Goal: Transaction & Acquisition: Purchase product/service

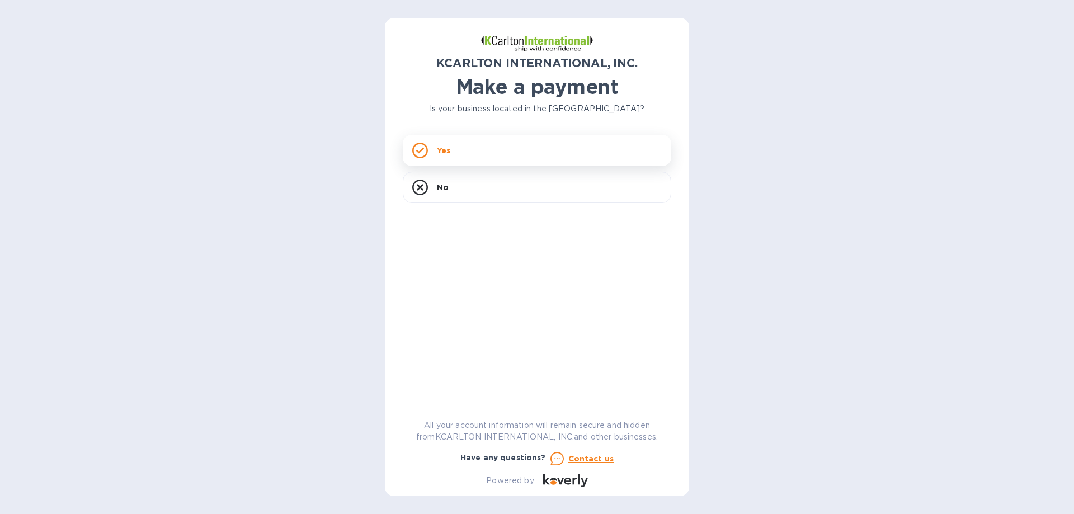
click at [444, 149] on p "Yes" at bounding box center [443, 150] width 13 height 11
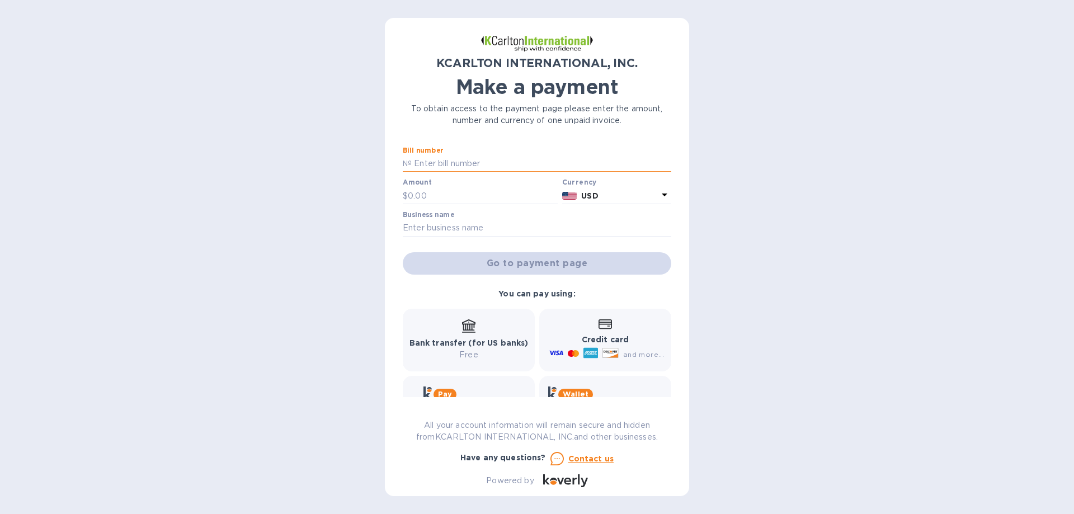
click at [438, 167] on input "text" at bounding box center [542, 164] width 260 height 17
type input "7250789-1"
type input "390"
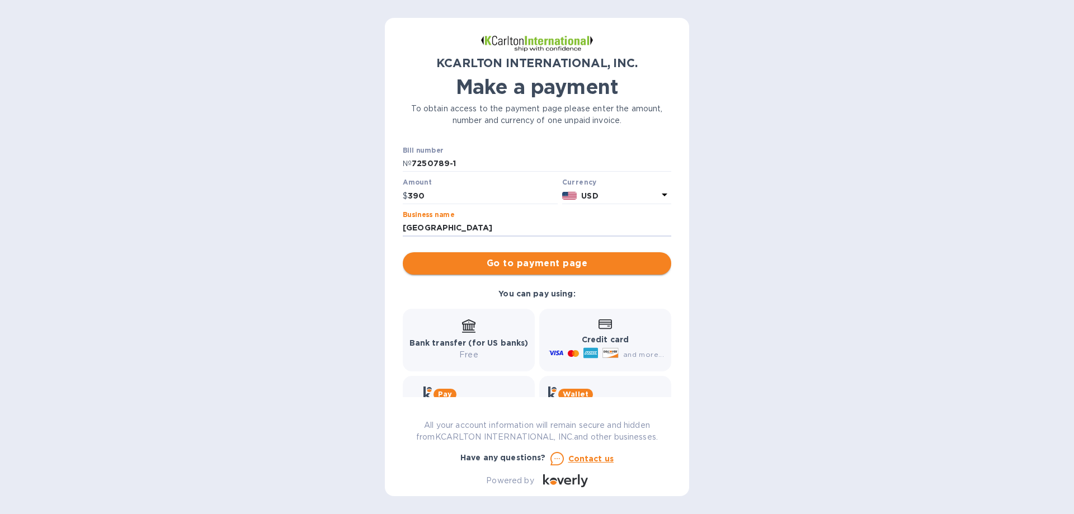
type input "[GEOGRAPHIC_DATA]"
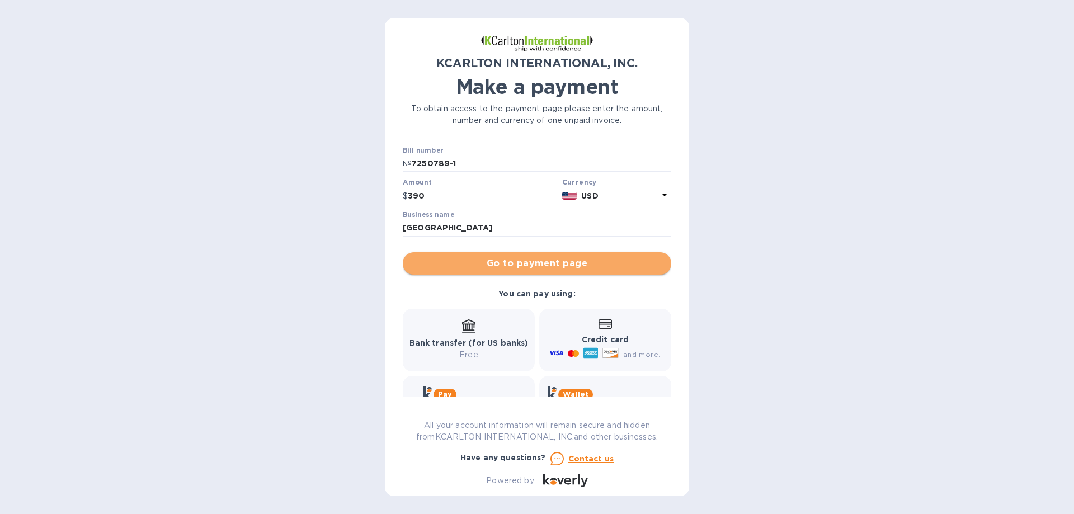
click at [570, 266] on span "Go to payment page" at bounding box center [537, 263] width 251 height 13
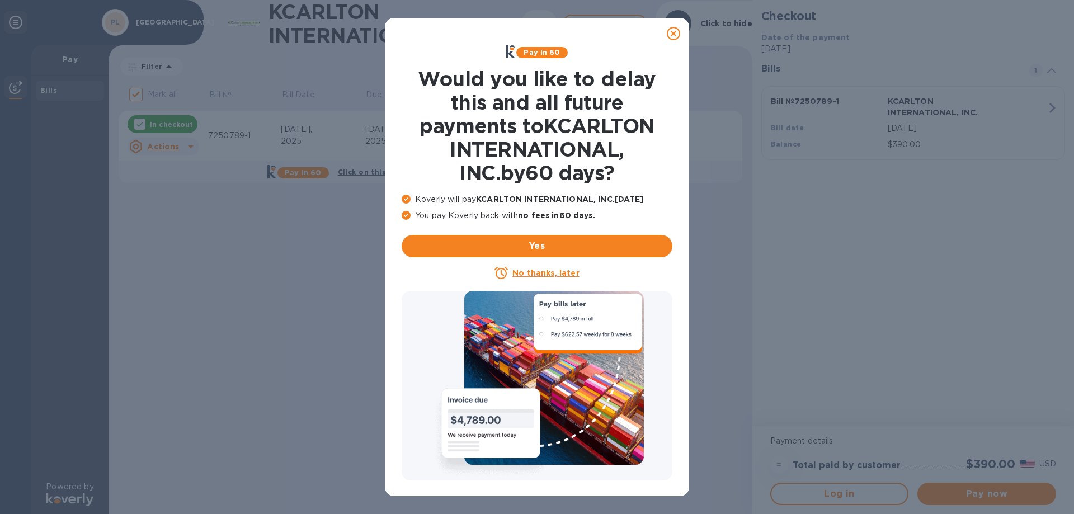
click at [672, 33] on icon at bounding box center [673, 33] width 13 height 13
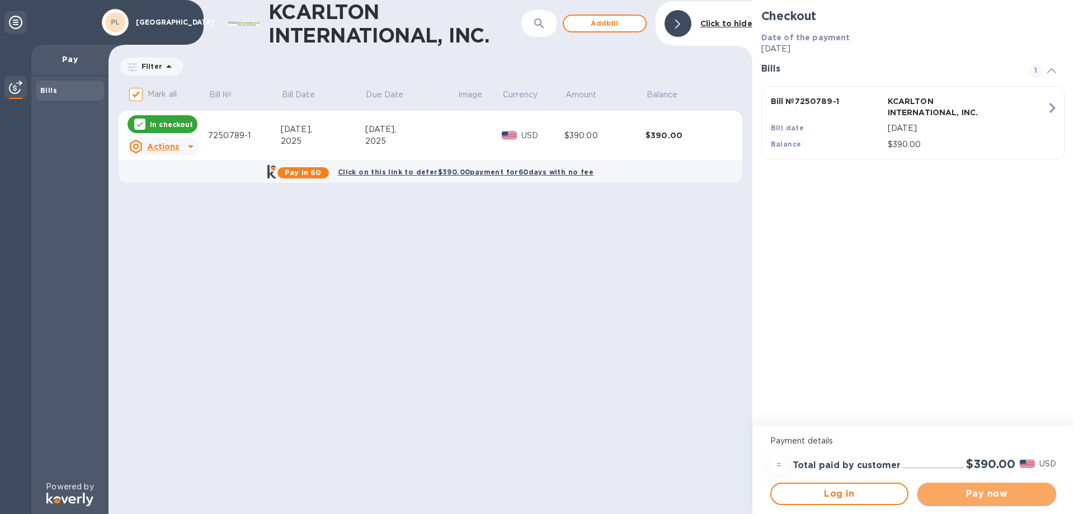
click at [970, 497] on span "Pay now" at bounding box center [987, 493] width 121 height 13
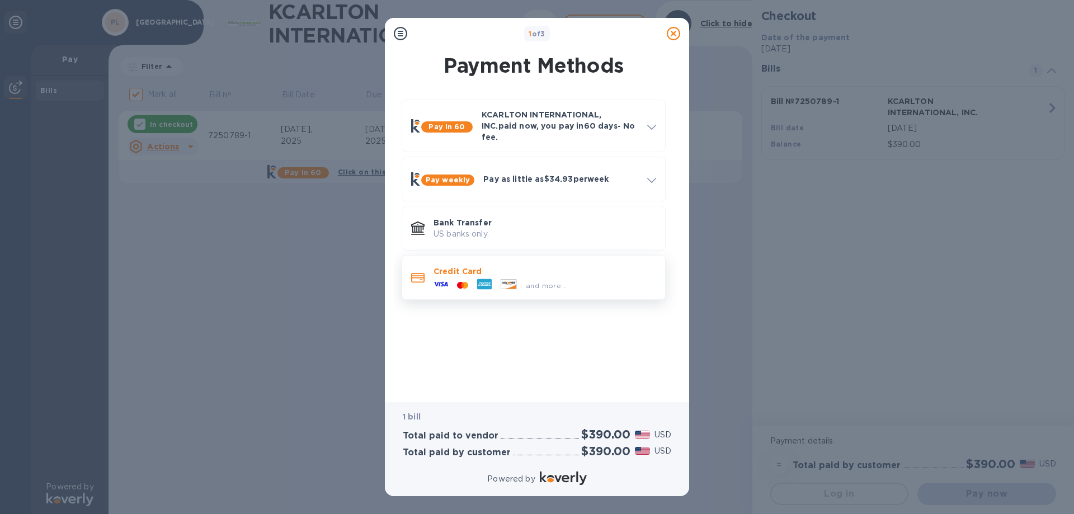
click at [483, 277] on icon at bounding box center [484, 284] width 15 height 15
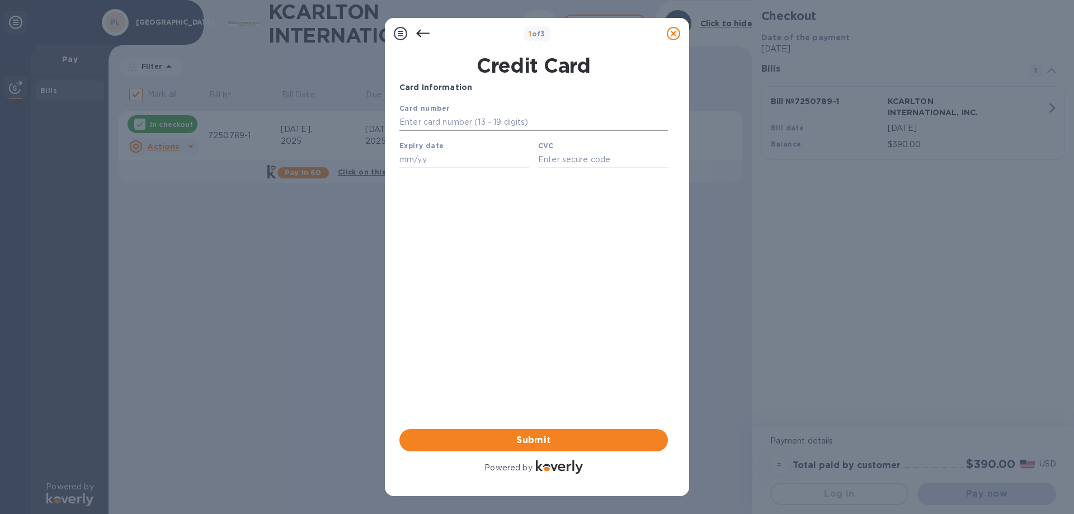
click at [417, 126] on input "text" at bounding box center [534, 122] width 269 height 17
type input "5592 2900 0260 0831"
type input "08/26"
type input "467"
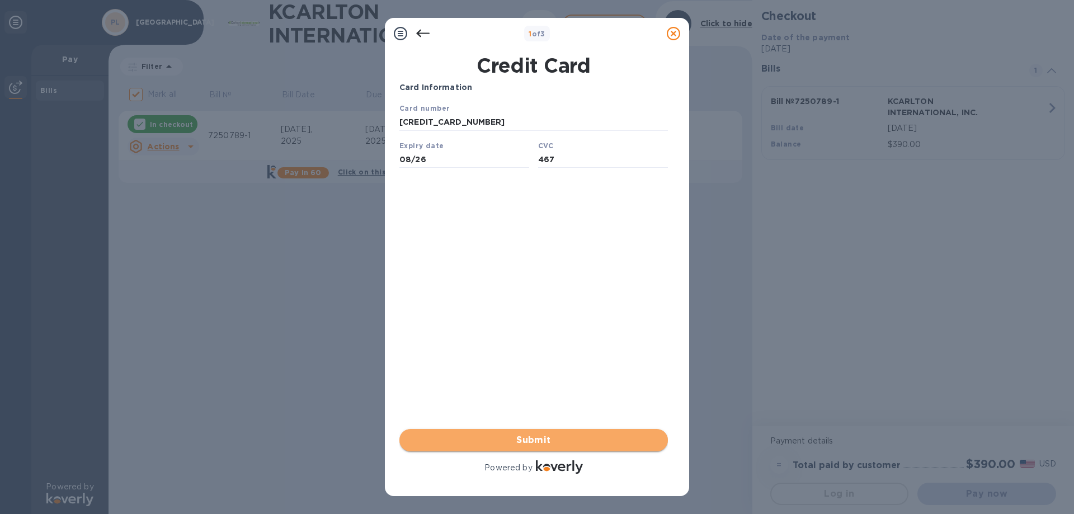
click at [532, 442] on span "Submit" at bounding box center [533, 440] width 251 height 13
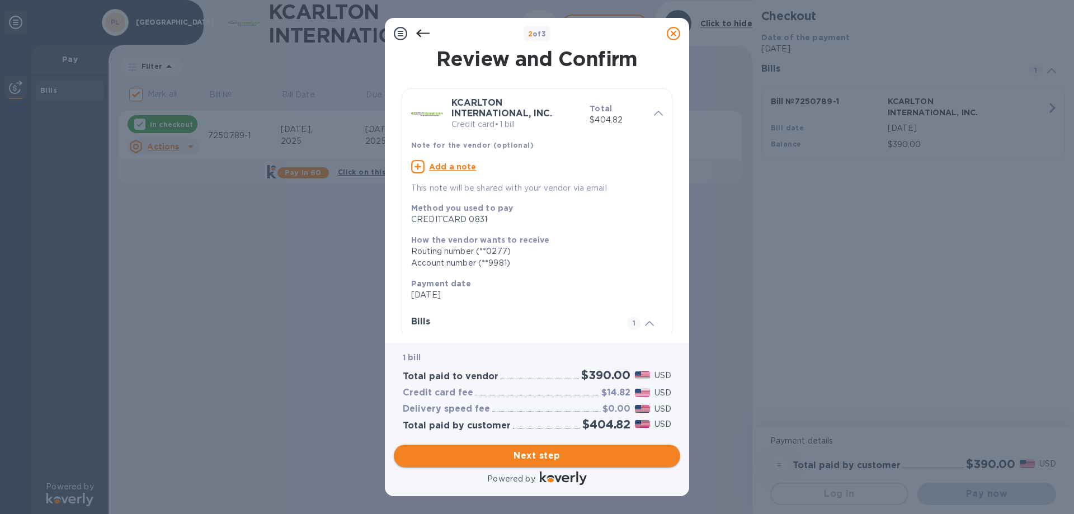
click at [551, 456] on span "Next step" at bounding box center [537, 455] width 269 height 13
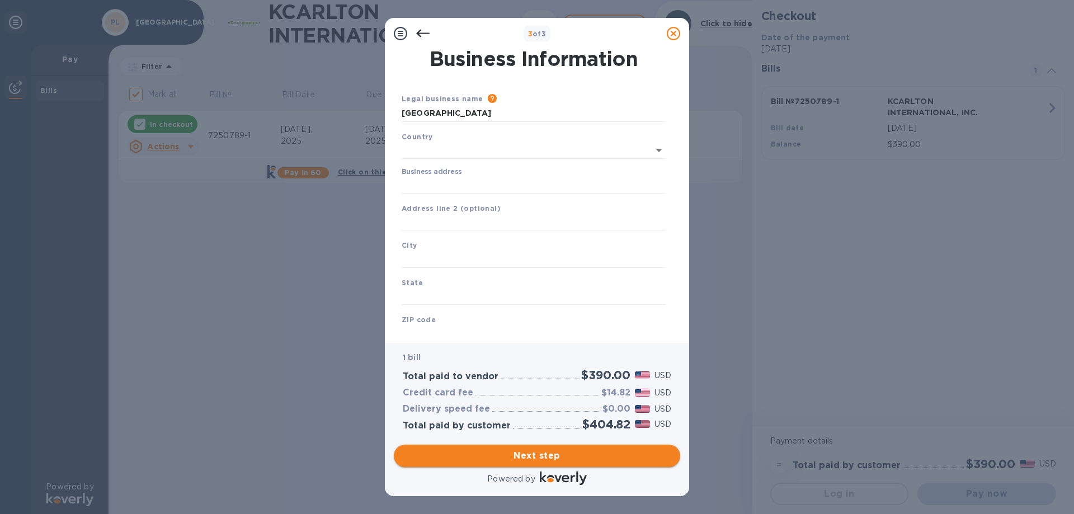
type input "United States"
click at [434, 178] on input "Business address" at bounding box center [534, 183] width 264 height 17
type input "5100, North State Road 7"
click at [450, 252] on input "text" at bounding box center [534, 257] width 264 height 17
type input "Fort Lauderdale"
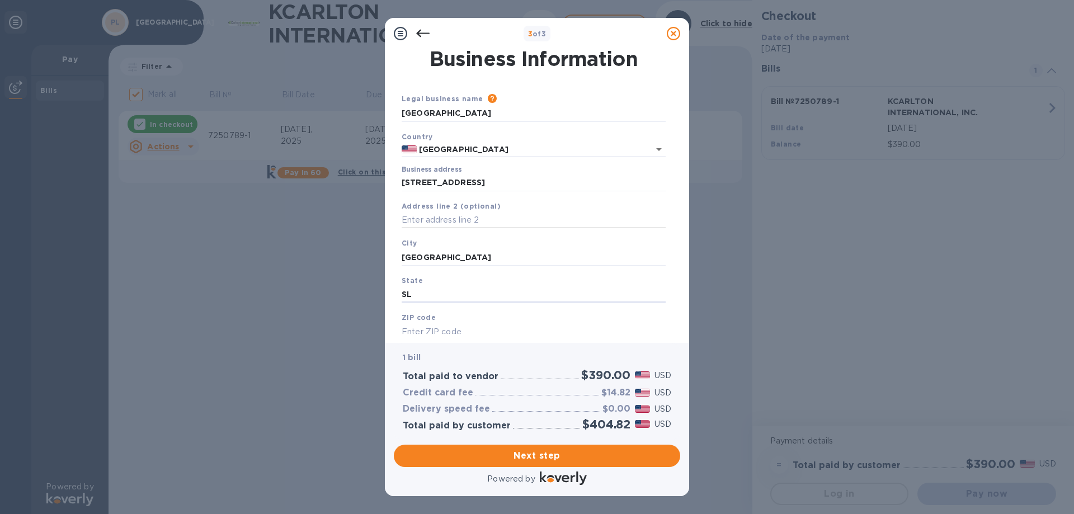
type input "S"
type input "FL"
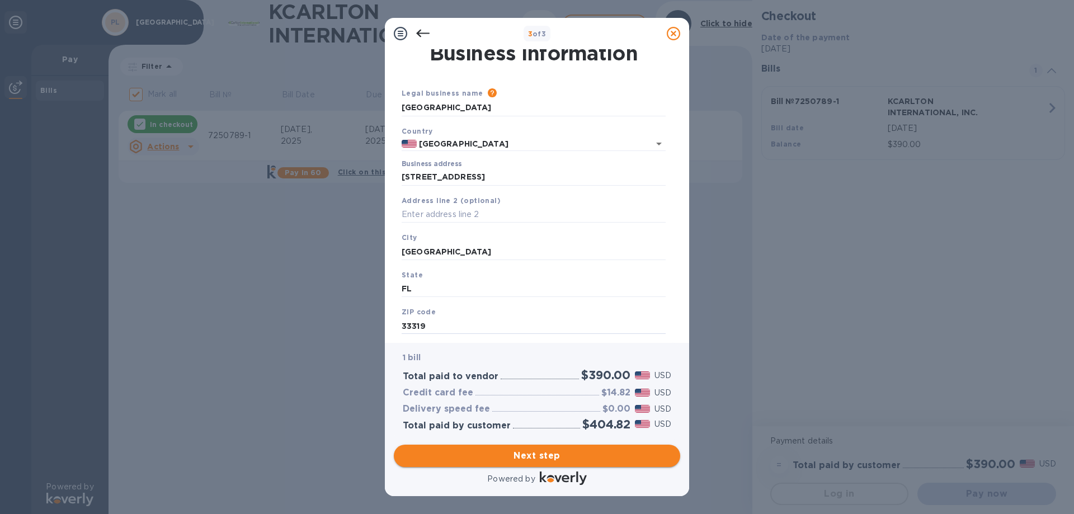
type input "33319"
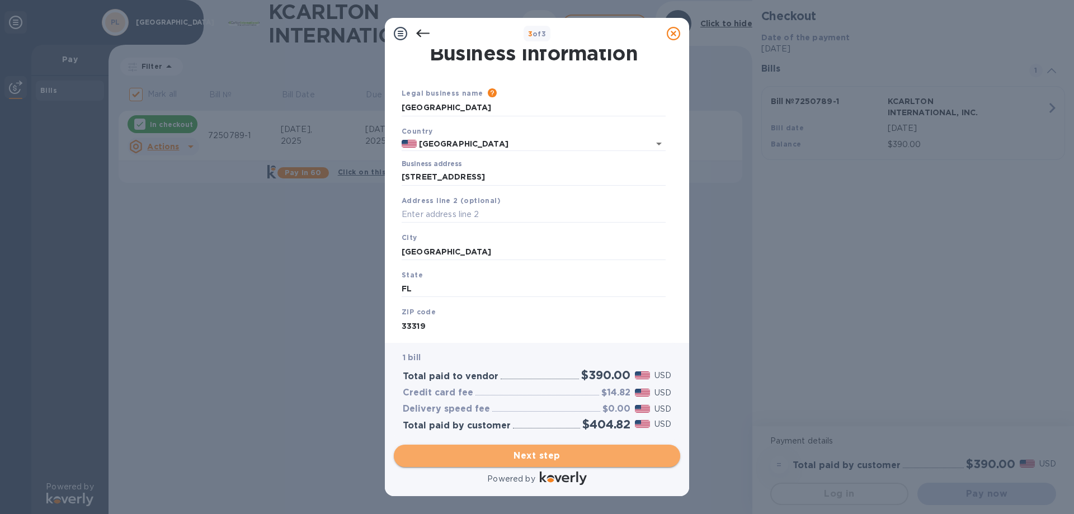
click at [537, 456] on span "Next step" at bounding box center [537, 455] width 269 height 13
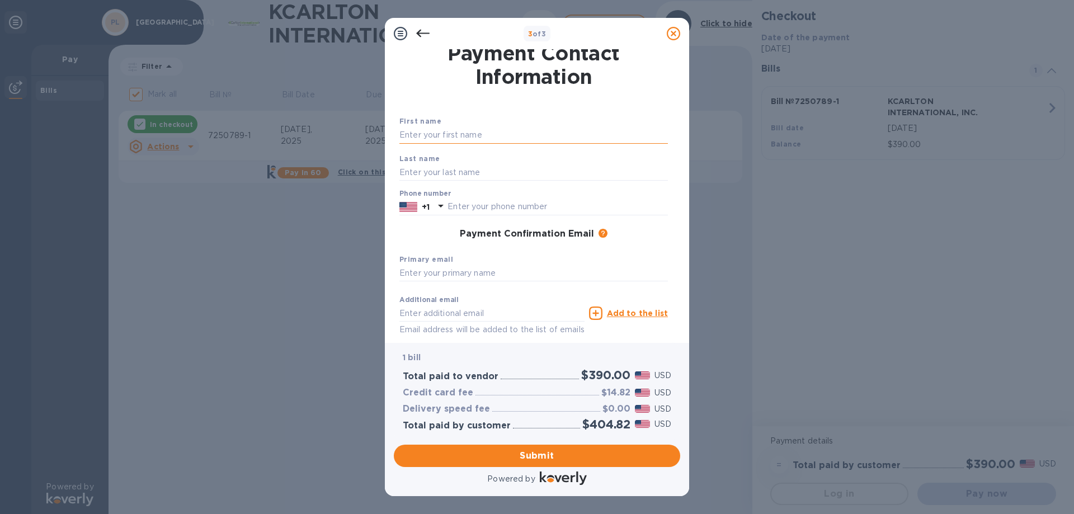
click at [417, 134] on input "text" at bounding box center [534, 135] width 269 height 17
type input "Robert"
type input "Yale"
type input "5148782332"
type input "c"
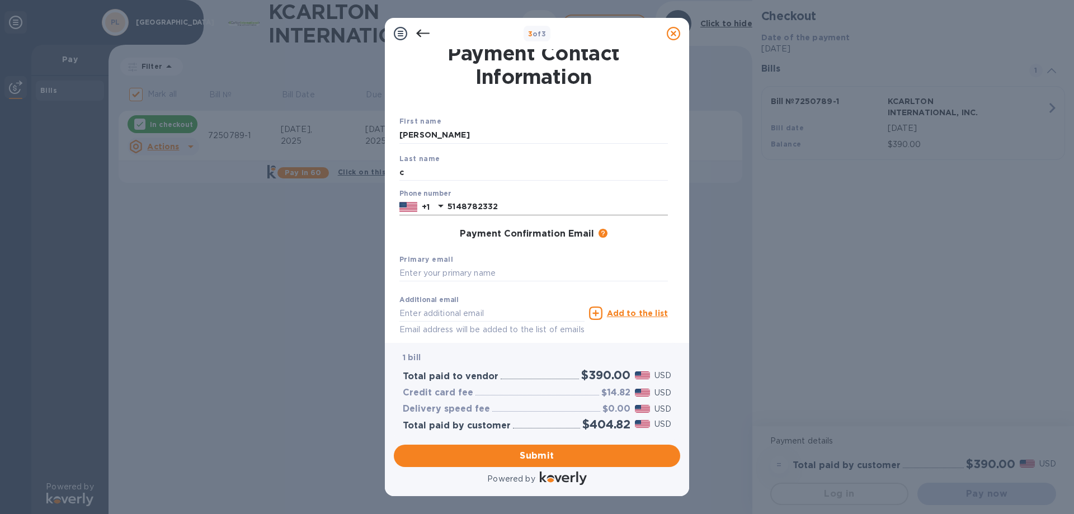
click at [415, 208] on img at bounding box center [409, 207] width 18 height 12
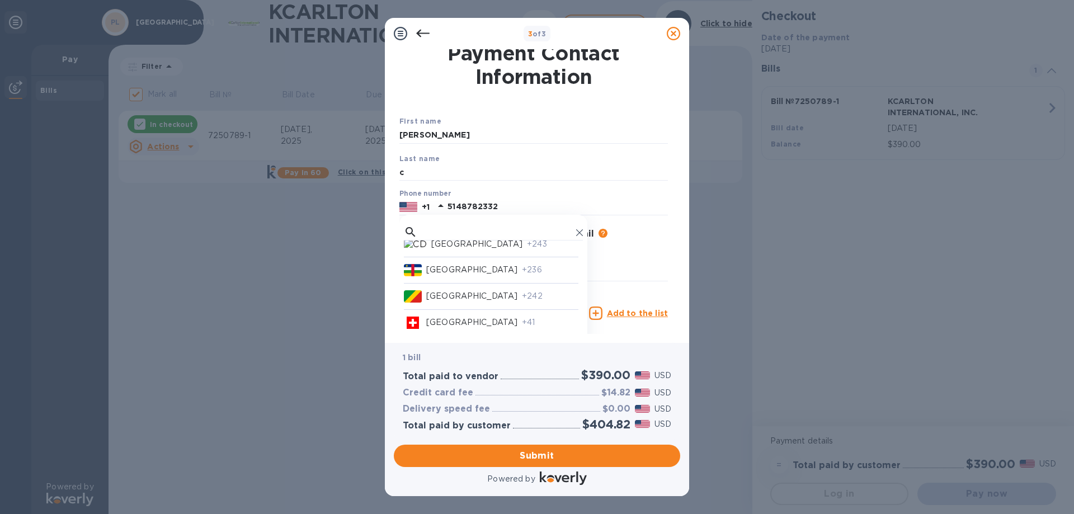
scroll to position [951, 0]
click at [439, 249] on p "Canada" at bounding box center [471, 248] width 91 height 12
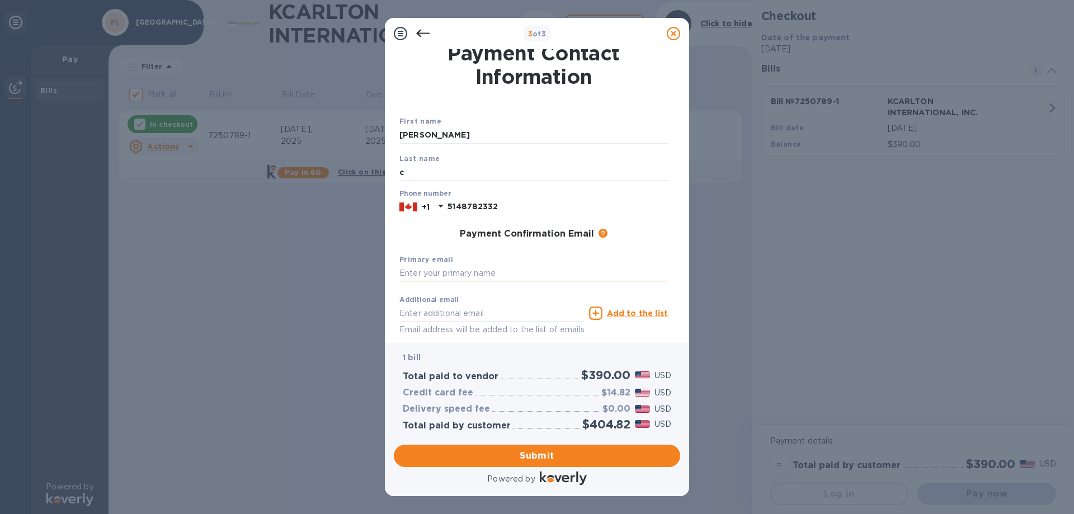
click at [426, 271] on input "text" at bounding box center [534, 273] width 269 height 17
click at [444, 280] on input "ssavard" at bounding box center [534, 273] width 269 height 17
type input "ssavard@kejja.com"
click at [553, 461] on span "Submit" at bounding box center [537, 455] width 269 height 13
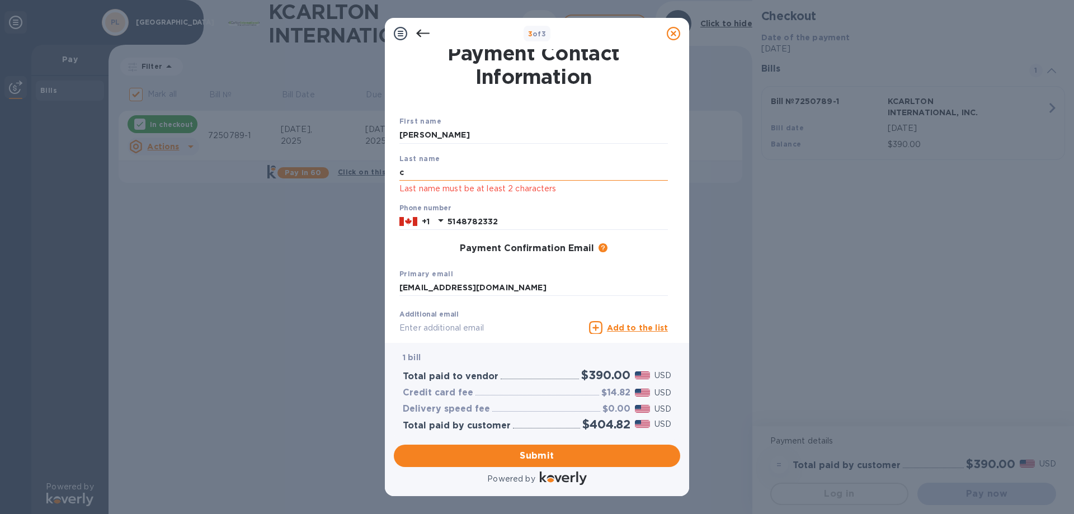
click at [427, 173] on input "c" at bounding box center [534, 172] width 269 height 17
type input "Yale"
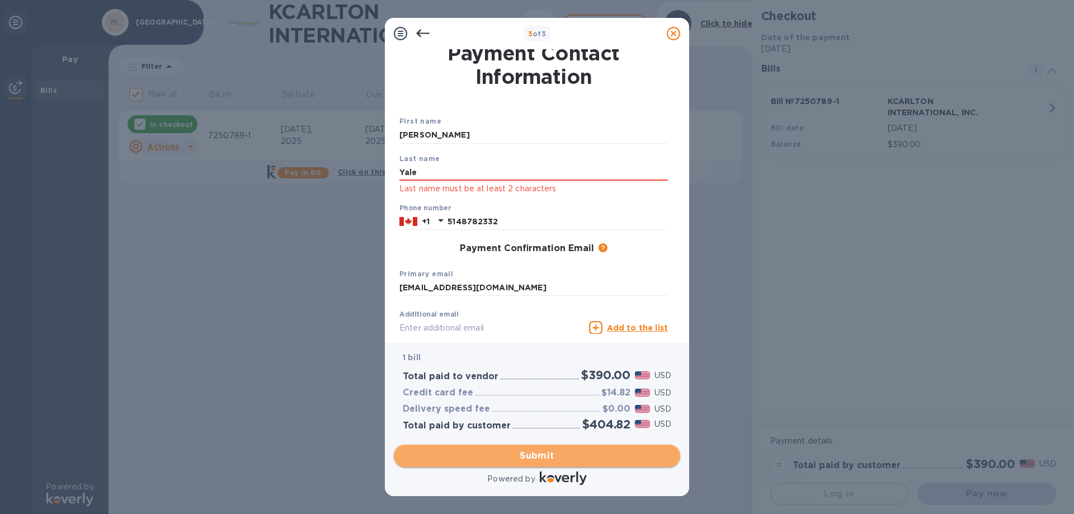
click at [559, 458] on span "Submit" at bounding box center [537, 455] width 269 height 13
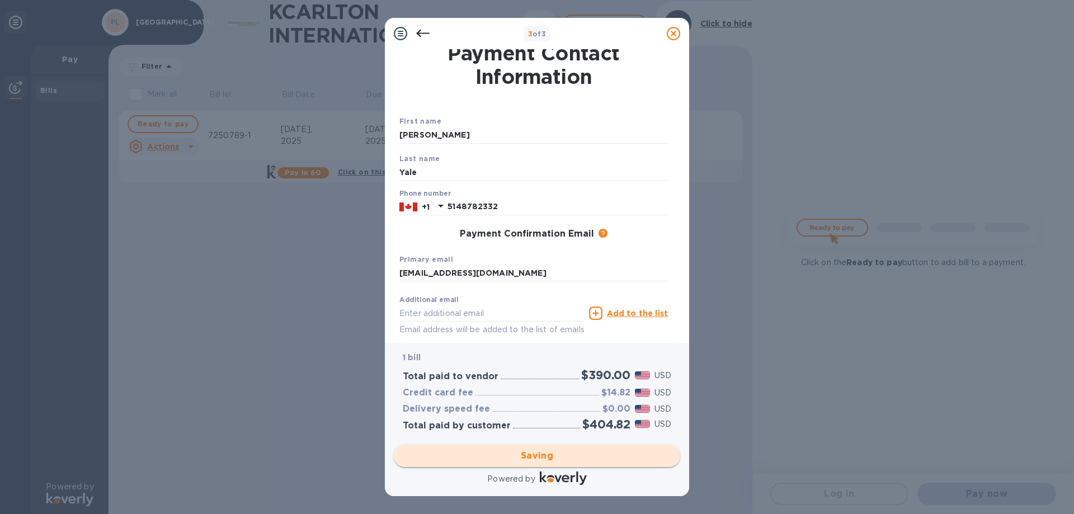
checkbox input "false"
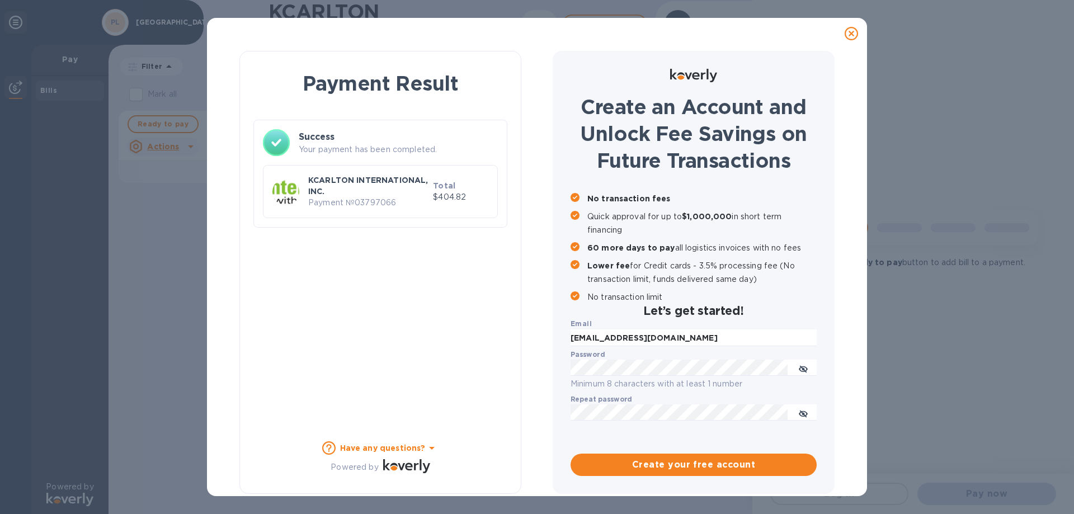
scroll to position [1, 0]
